Goal: Navigation & Orientation: Find specific page/section

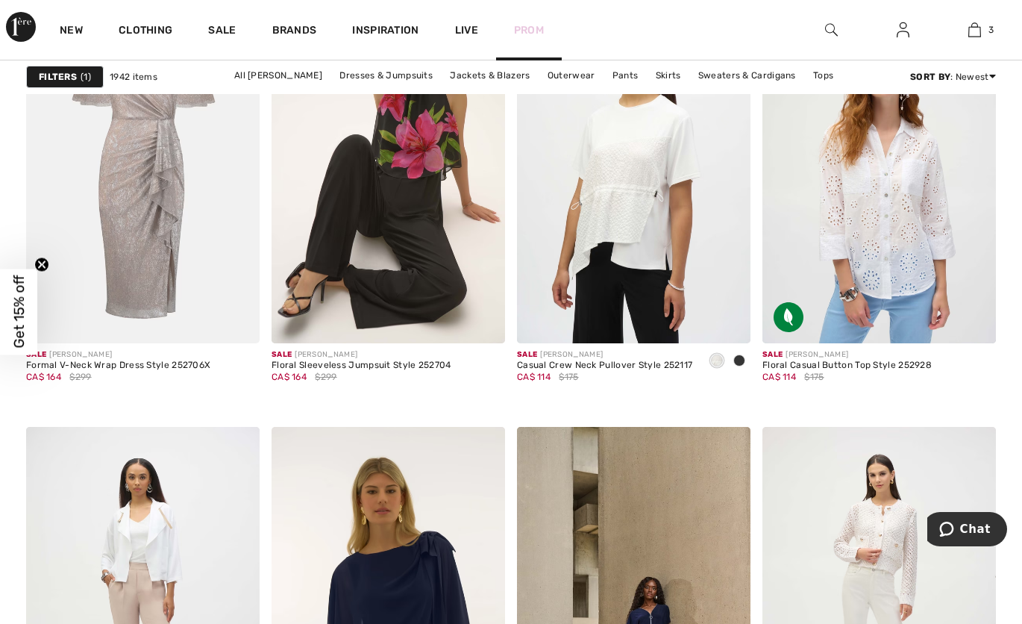
click at [533, 32] on link "Prom" at bounding box center [529, 30] width 30 height 16
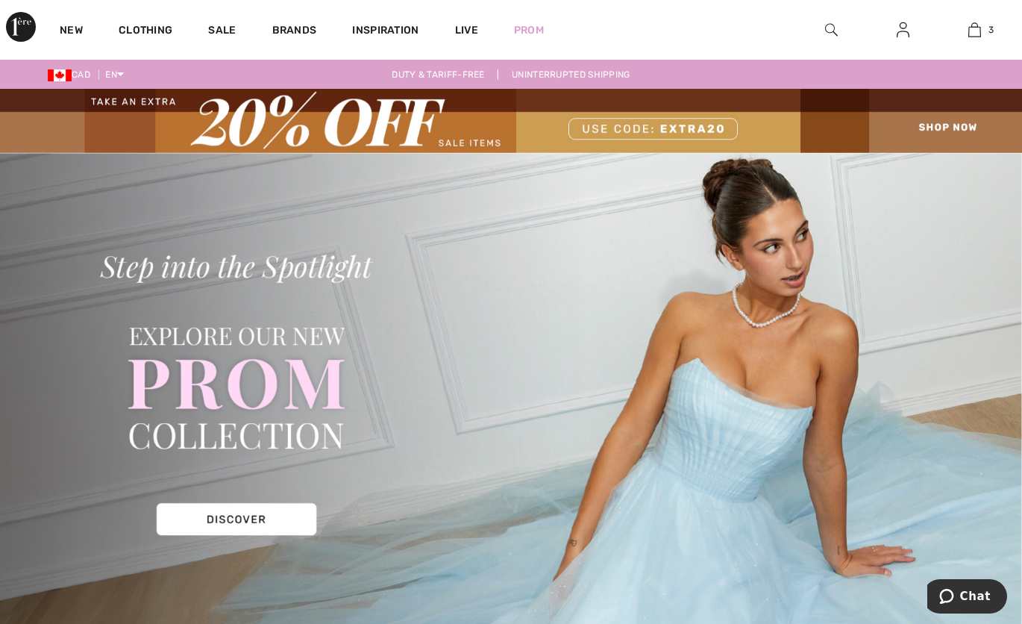
click at [460, 137] on img at bounding box center [511, 121] width 1022 height 64
